Goal: Register for event/course

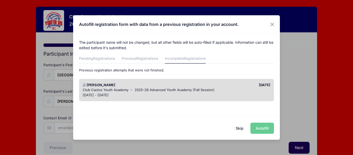
click at [163, 89] on span "2025-26 Advanced Youth Academy (Fall Session)" at bounding box center [175, 90] width 80 height 4
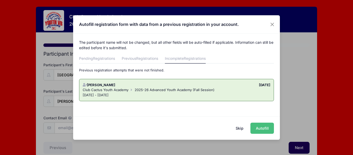
click at [264, 125] on button "Autofill" at bounding box center [263, 128] width 24 height 11
type input "brooklynmitchell702@gmail.com"
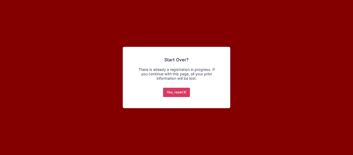
click at [172, 93] on button "Yes, reset it!" at bounding box center [176, 92] width 27 height 9
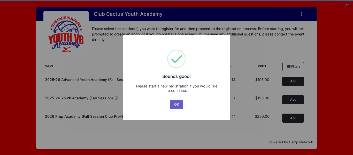
click at [174, 108] on button "OK" at bounding box center [176, 104] width 12 height 9
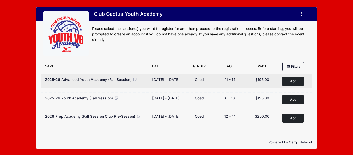
click at [288, 81] on button "Add to Cart" at bounding box center [293, 81] width 22 height 9
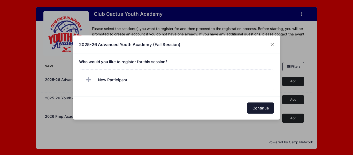
click at [260, 104] on button "Continue" at bounding box center [260, 107] width 27 height 11
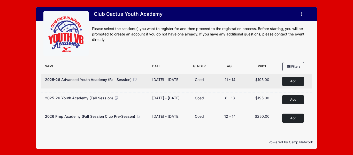
click at [304, 81] on button "Add to Cart" at bounding box center [293, 81] width 22 height 9
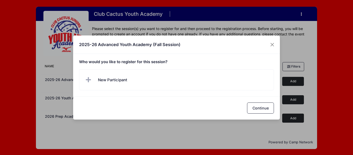
click at [238, 135] on div "2025-26 Advanced Youth Academy (Fall Session) Who would you like to register fo…" at bounding box center [176, 77] width 353 height 155
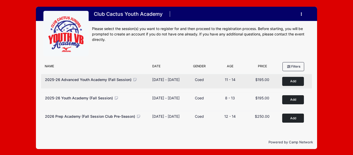
click at [288, 83] on button "Add to Cart" at bounding box center [293, 81] width 22 height 9
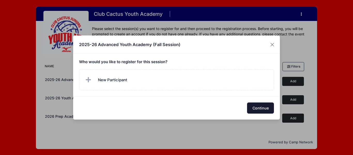
click at [250, 109] on button "Continue" at bounding box center [260, 107] width 27 height 11
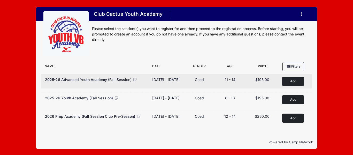
click at [296, 81] on button "Add to Cart" at bounding box center [293, 81] width 22 height 9
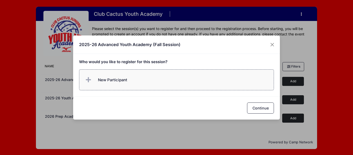
click at [103, 75] on span "New Participant" at bounding box center [105, 80] width 43 height 10
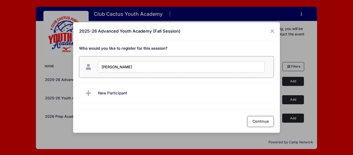
type input "Brooklyn Mitchell"
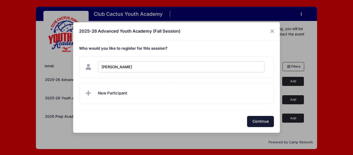
click at [255, 120] on button "Continue" at bounding box center [260, 121] width 27 height 11
checkbox input "true"
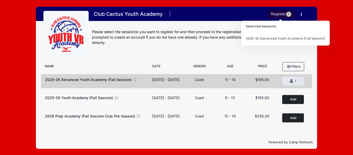
click at [279, 16] on button "Register 1" at bounding box center [281, 14] width 27 height 9
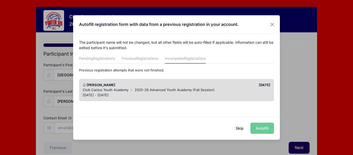
click at [241, 129] on button "Skip" at bounding box center [240, 128] width 18 height 11
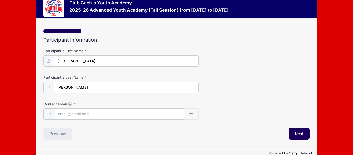
scroll to position [26, 0]
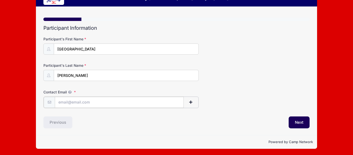
click at [108, 99] on input "Contact Email" at bounding box center [119, 102] width 129 height 11
type input "[EMAIL_ADDRESS][DOMAIN_NAME]"
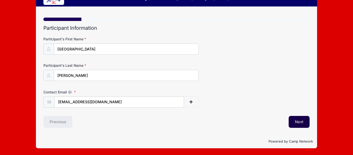
click at [299, 121] on button "Next" at bounding box center [299, 122] width 21 height 12
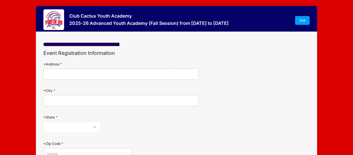
scroll to position [0, 0]
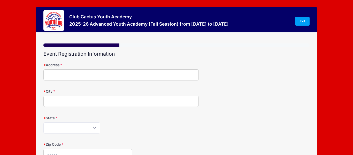
click at [98, 76] on input "Address" at bounding box center [120, 74] width 155 height 11
type input "4049 N Flaming Sky Pl"
type input "Tuccson"
select select "AZ"
type input "85750"
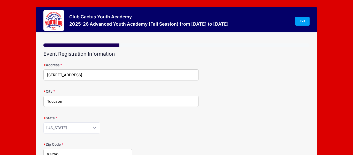
scroll to position [52, 0]
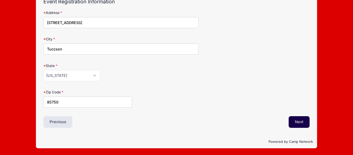
click at [303, 119] on button "Next" at bounding box center [299, 122] width 21 height 12
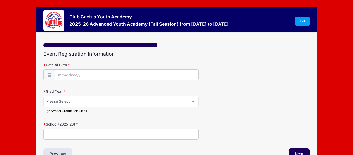
scroll to position [0, 0]
click at [91, 72] on input "Date of Birth" at bounding box center [127, 75] width 144 height 11
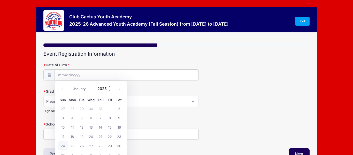
click at [109, 88] on span at bounding box center [110, 87] width 4 height 4
click at [109, 85] on span at bounding box center [110, 87] width 4 height 4
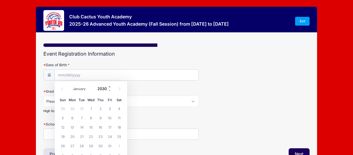
click at [109, 85] on span at bounding box center [110, 87] width 4 height 4
click at [109, 91] on span at bounding box center [110, 91] width 4 height 4
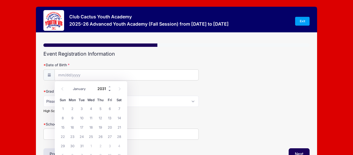
click at [109, 91] on span at bounding box center [110, 91] width 4 height 4
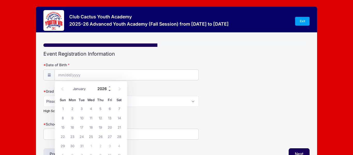
click at [109, 91] on span at bounding box center [110, 91] width 4 height 4
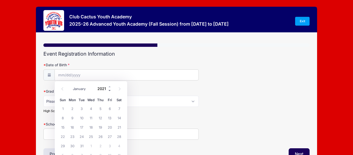
click at [109, 91] on span at bounding box center [110, 91] width 4 height 4
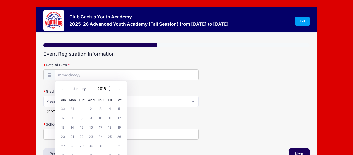
click at [109, 91] on span at bounding box center [110, 91] width 4 height 4
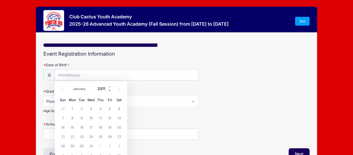
click at [109, 91] on span at bounding box center [110, 91] width 4 height 4
type input "2010"
click at [155, 78] on input "Date of Birth" at bounding box center [127, 75] width 144 height 11
click at [96, 74] on input "Date of Birth" at bounding box center [127, 75] width 144 height 11
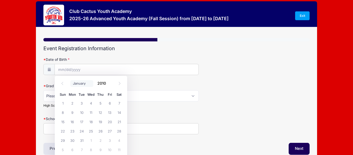
click at [80, 84] on select "January February March April May June July August September October November De…" at bounding box center [81, 83] width 23 height 7
select select "5"
click at [70, 80] on select "January February March April May June July August September October November De…" at bounding box center [81, 83] width 23 height 7
click at [107, 102] on span "4" at bounding box center [109, 102] width 9 height 9
type input "06/04/2010"
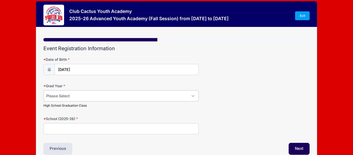
click at [86, 92] on select "Please Select 2029 2030 2031 2032 2033 2034 2035 2036 2037 2038 2039 2040" at bounding box center [120, 95] width 155 height 11
select select "2029"
click at [43, 90] on select "Please Select 2029 2030 2031 2032 2033 2034 2035 2036 2037 2038 2039 2040" at bounding box center [120, 95] width 155 height 11
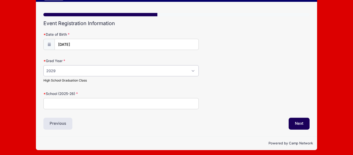
scroll to position [32, 0]
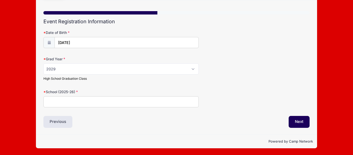
click at [86, 106] on input "School (2025-26)" at bounding box center [120, 101] width 155 height 11
type input "S"
type input "Salpointe Catholic HS"
click at [296, 119] on button "Next" at bounding box center [299, 122] width 21 height 12
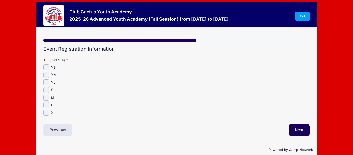
scroll to position [0, 0]
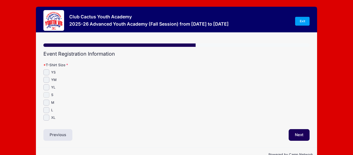
click at [46, 92] on input "S" at bounding box center [46, 95] width 6 height 6
checkbox input "true"
click at [298, 132] on button "Next" at bounding box center [299, 135] width 21 height 12
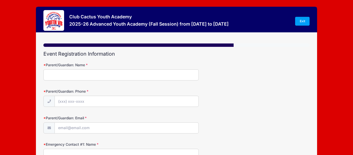
click at [161, 81] on form "Parent/Guardian: Name Parent/Guardian: Phone Parent/Guardian: Email Emergency C…" at bounding box center [176, 148] width 266 height 173
click at [153, 79] on input "Parent/Guardian: Name" at bounding box center [120, 74] width 155 height 11
type input "Kris Mitchell"
click at [137, 105] on input "Parent/Guardian: Phone" at bounding box center [127, 101] width 144 height 11
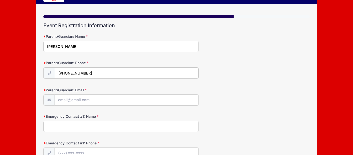
scroll to position [30, 0]
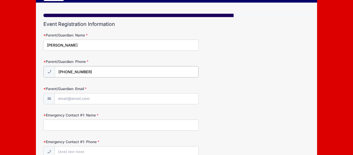
type input "(520) 870-4518"
click at [129, 99] on input "Parent/Guardian: Email" at bounding box center [127, 98] width 144 height 11
type input "klmmitchell@hotmail.com"
click at [93, 126] on input "Emergency Contact #1: Name" at bounding box center [120, 124] width 155 height 11
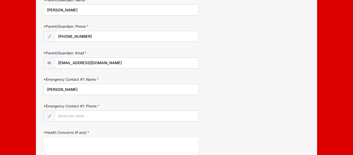
scroll to position [67, 0]
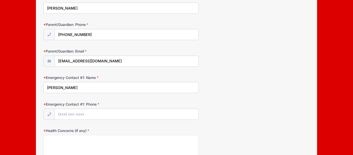
type input "Kris Mitchell"
click at [69, 118] on input "Emergency Contact #1: Phone" at bounding box center [127, 114] width 144 height 11
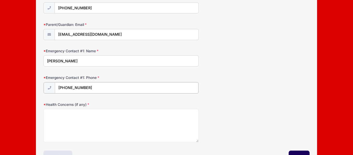
scroll to position [94, 0]
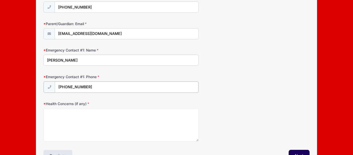
type input "(520) 870-4518"
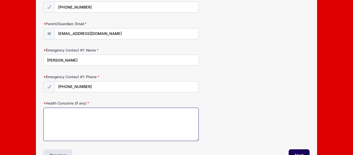
click at [66, 116] on textarea "Health Concerns (if any)" at bounding box center [120, 124] width 155 height 33
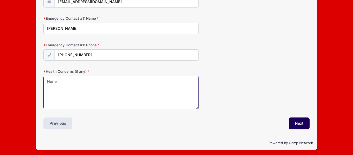
scroll to position [127, 0]
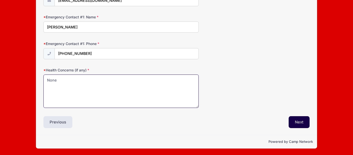
type textarea "None"
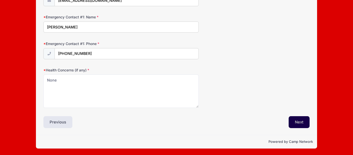
click at [300, 125] on button "Next" at bounding box center [299, 122] width 21 height 12
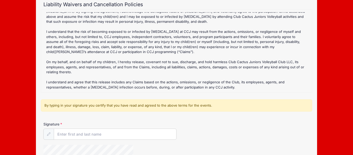
scroll to position [51, 0]
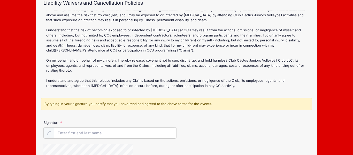
click at [110, 136] on input "Signature" at bounding box center [115, 132] width 122 height 11
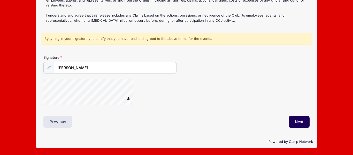
scroll to position [116, 0]
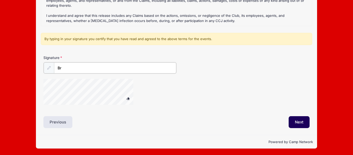
type input "B"
click at [174, 118] on div "Liability Waivers and Cancellation Policies 2025-26 Advanced Youth Academy (Fal…" at bounding box center [176, 31] width 266 height 193
type input "Kris Mitchell"
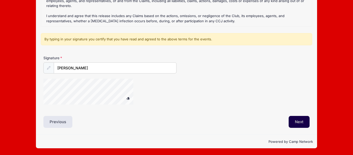
click at [304, 124] on button "Next" at bounding box center [299, 122] width 21 height 12
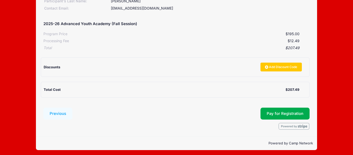
scroll to position [81, 0]
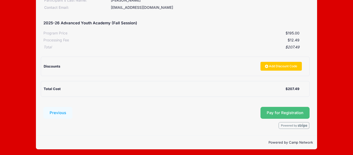
click at [269, 111] on span "Pay for Registration" at bounding box center [285, 112] width 37 height 5
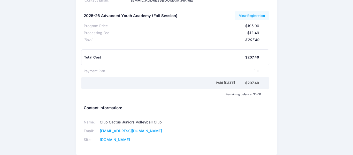
scroll to position [55, 0]
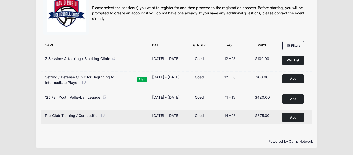
click at [289, 118] on button "Add to Cart" at bounding box center [293, 117] width 22 height 9
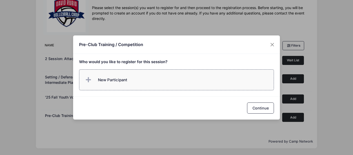
click at [115, 76] on span "New Participant" at bounding box center [105, 80] width 43 height 10
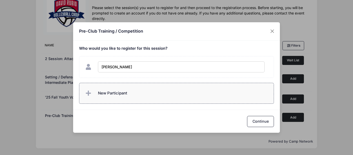
type input "[PERSON_NAME]"
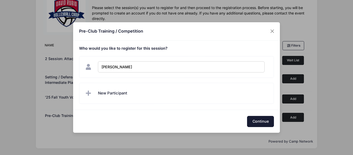
click at [272, 121] on button "Continue" at bounding box center [260, 121] width 27 height 11
checkbox input "true"
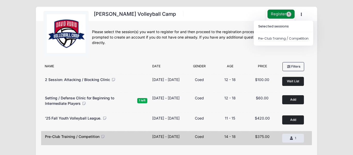
click at [277, 13] on button "Register 1" at bounding box center [281, 14] width 27 height 9
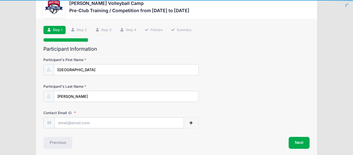
scroll to position [34, 0]
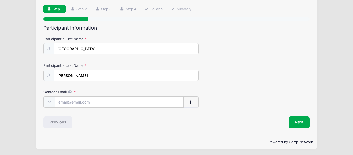
click at [96, 103] on input "Contact Email" at bounding box center [119, 101] width 129 height 11
type input "brooklynmitchell702@gmail.com"
click at [304, 120] on button "Next" at bounding box center [299, 122] width 21 height 12
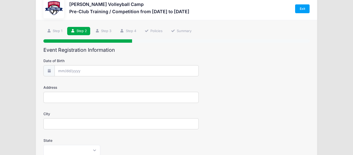
scroll to position [0, 0]
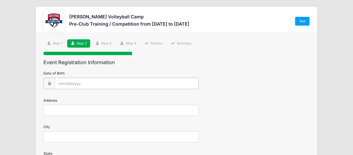
click at [144, 80] on input "Date of Birth" at bounding box center [127, 83] width 144 height 11
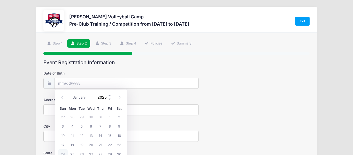
click at [109, 99] on span at bounding box center [110, 99] width 4 height 4
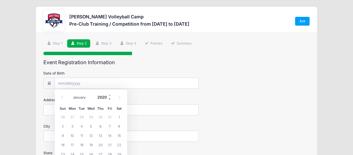
click at [109, 99] on span at bounding box center [110, 99] width 4 height 4
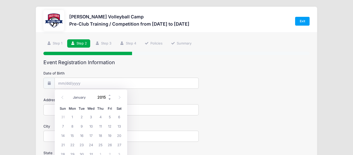
click at [109, 99] on span at bounding box center [110, 99] width 4 height 4
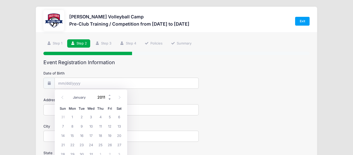
type input "2010"
click at [84, 98] on select "January February March April May June July August September October November De…" at bounding box center [81, 97] width 23 height 7
select select "5"
click at [70, 94] on select "January February March April May June July August September October November De…" at bounding box center [81, 97] width 23 height 7
click at [108, 118] on span "4" at bounding box center [109, 116] width 9 height 9
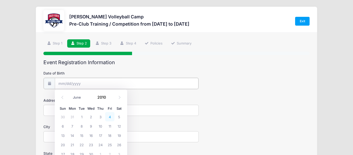
type input "06/04/2010"
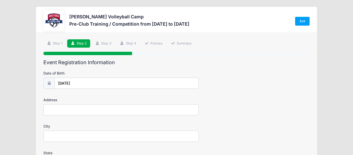
click at [85, 109] on input "Address" at bounding box center [120, 109] width 155 height 11
type input "4049 N Flaming Sky Pl"
type input "Tuccson"
select select "AZ"
type input "85750"
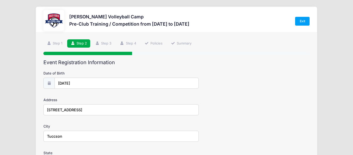
type input "Brooklyn Mitchell (moms)"
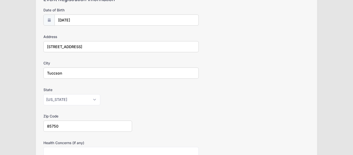
scroll to position [64, 0]
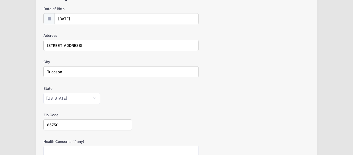
click at [56, 72] on input "Tuccson" at bounding box center [120, 71] width 155 height 11
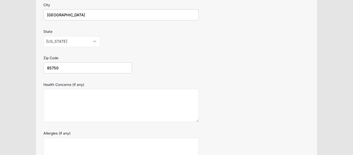
scroll to position [122, 0]
type input "Tucson"
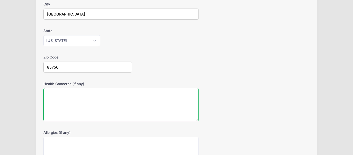
click at [67, 95] on textarea "Health Concerns (if any)" at bounding box center [120, 104] width 155 height 33
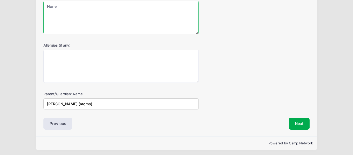
scroll to position [211, 0]
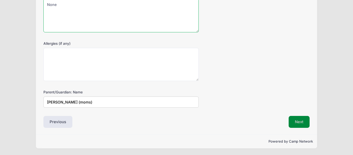
type textarea "None"
click at [298, 123] on button "Next" at bounding box center [299, 122] width 21 height 12
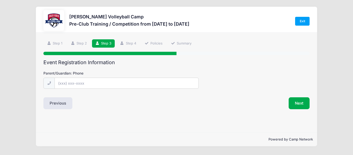
scroll to position [0, 0]
click at [150, 80] on input "Parent/Guardian: Phone" at bounding box center [127, 83] width 144 height 11
type input "(520) 870-4518"
click at [292, 101] on button "Next" at bounding box center [299, 103] width 21 height 12
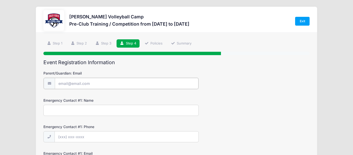
click at [154, 87] on input "Parent/Guardian: Email" at bounding box center [127, 83] width 144 height 11
type input "klmmitchell@hotmail.com"
click at [90, 107] on input "Emergency Contact #1: Name" at bounding box center [120, 109] width 155 height 11
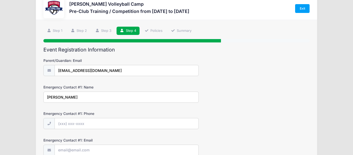
scroll to position [15, 0]
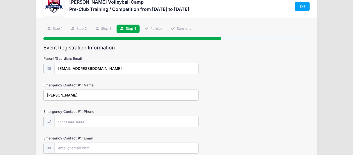
type input "Kris Mitchell"
click at [73, 120] on input "Emergency Contact #1: Phone" at bounding box center [127, 121] width 144 height 11
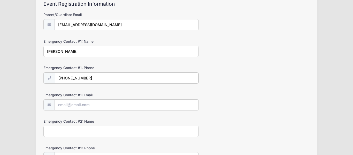
type input "(520) 870-4518"
click at [73, 107] on input "Emergency Contact #1: Email" at bounding box center [127, 104] width 144 height 11
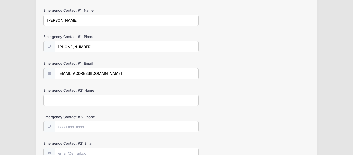
scroll to position [96, 0]
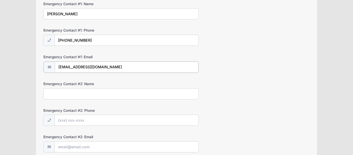
type input "klmmitchell@hotmail.com"
click at [65, 97] on input "Emergency Contact #2: Name" at bounding box center [120, 93] width 155 height 11
type input "Brian Mitchell"
click at [64, 118] on input "Emergency Contact #2: Phone" at bounding box center [127, 119] width 144 height 11
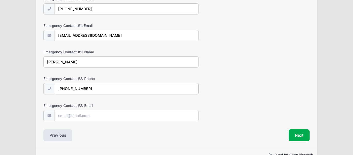
scroll to position [136, 0]
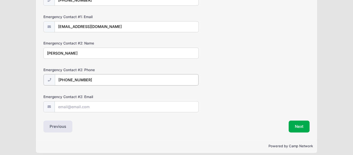
type input "(520) 271-6893"
click at [66, 105] on input "Emergency Contact #2: Email" at bounding box center [127, 106] width 144 height 11
type input "brianmitchell720@msn.com"
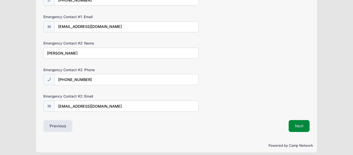
click at [303, 124] on button "Next" at bounding box center [299, 126] width 21 height 12
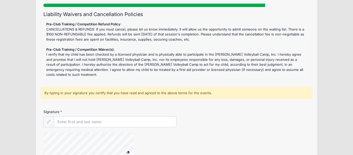
scroll to position [53, 0]
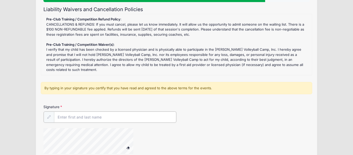
click at [85, 117] on input "Signature" at bounding box center [115, 116] width 122 height 11
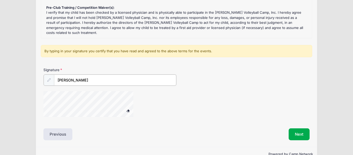
scroll to position [91, 0]
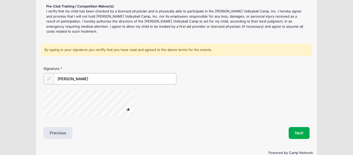
click at [136, 117] on div "Signature Kris Mitchell" at bounding box center [176, 93] width 271 height 54
type input "Kris Mitchell"
click at [291, 131] on button "Next" at bounding box center [299, 132] width 21 height 12
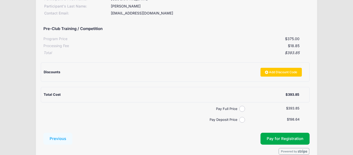
scroll to position [84, 0]
click at [241, 107] on input "Pay Full Price" at bounding box center [242, 108] width 6 height 6
radio input "true"
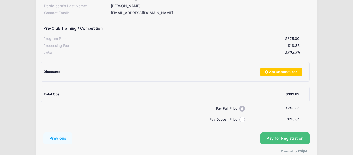
click at [295, 139] on span "Pay for Registration" at bounding box center [285, 138] width 37 height 5
